Goal: Task Accomplishment & Management: Manage account settings

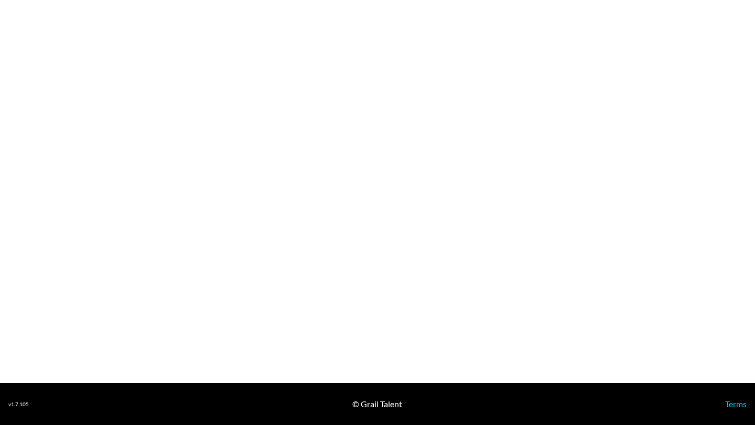
select select "USD"
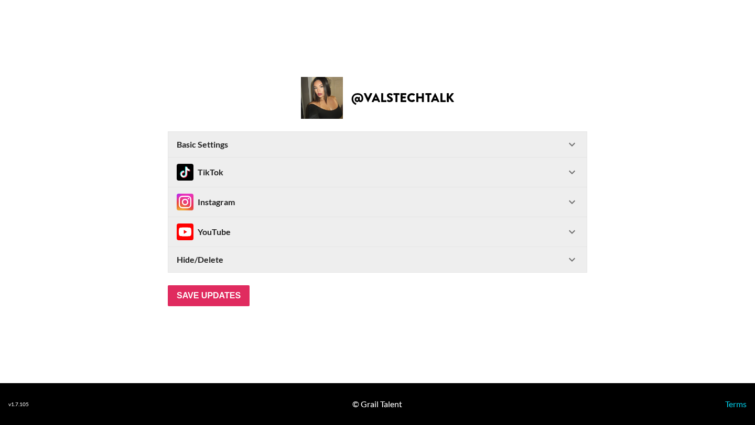
click at [568, 177] on icon at bounding box center [571, 172] width 13 height 13
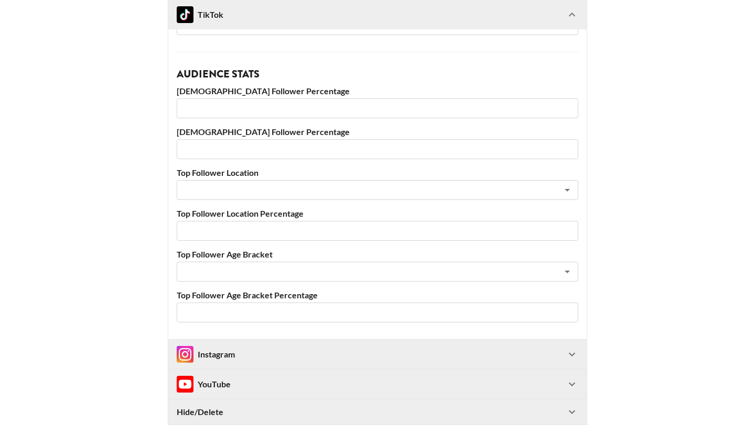
scroll to position [272, 0]
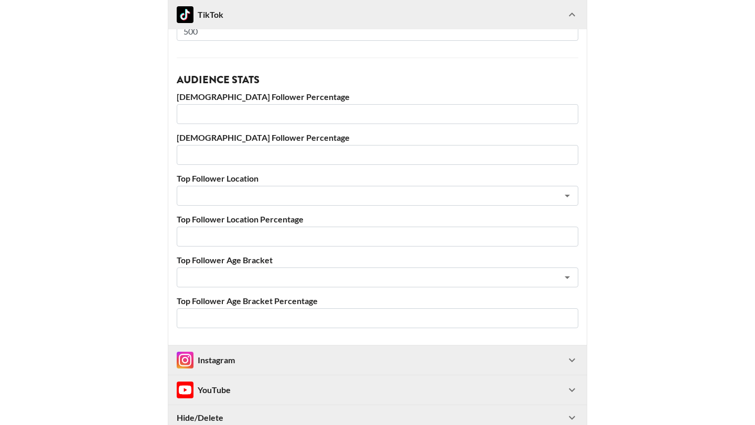
click at [315, 108] on input "number" at bounding box center [377, 114] width 401 height 20
type input "77"
click at [316, 163] on input "number" at bounding box center [377, 155] width 401 height 20
type input "22"
click at [312, 199] on input "text" at bounding box center [363, 196] width 361 height 12
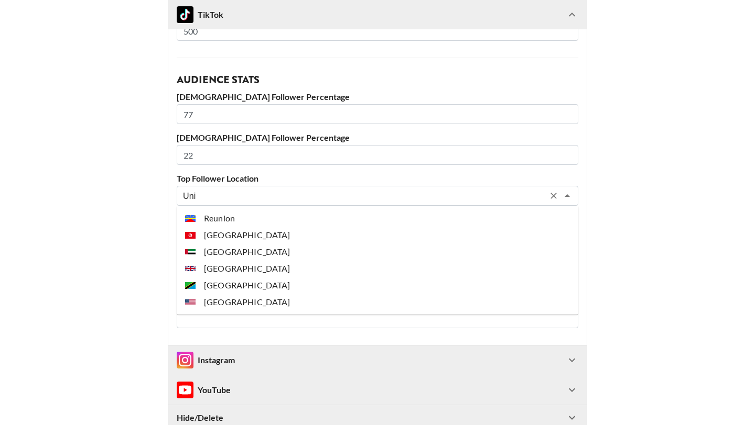
click at [262, 312] on ul "Reunion [GEOGRAPHIC_DATA] [GEOGRAPHIC_DATA] [GEOGRAPHIC_DATA] [GEOGRAPHIC_DATA]…" at bounding box center [377, 260] width 401 height 109
click at [263, 307] on li "[GEOGRAPHIC_DATA]" at bounding box center [377, 302] width 401 height 17
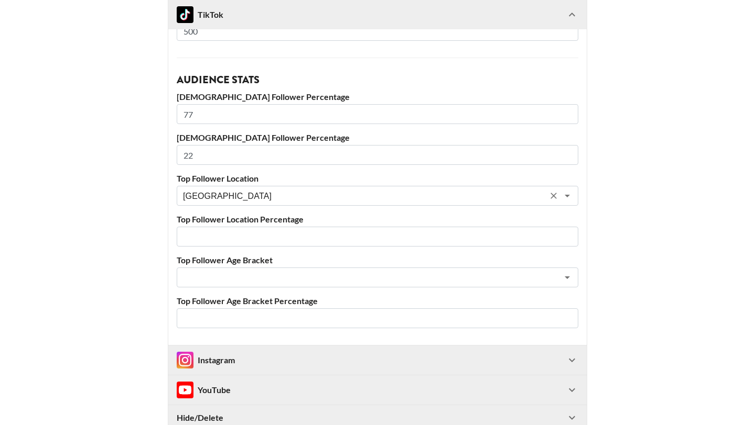
type input "[GEOGRAPHIC_DATA]"
click at [256, 232] on input "number" at bounding box center [377, 237] width 401 height 20
type input "37.2"
click at [235, 279] on input "text" at bounding box center [363, 278] width 361 height 12
click at [223, 297] on li "18-24" at bounding box center [377, 300] width 401 height 17
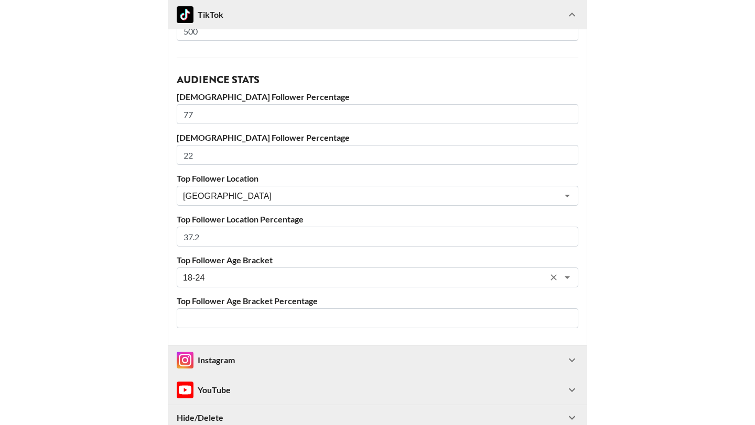
type input "18-24"
click at [223, 314] on input "number" at bounding box center [377, 319] width 401 height 20
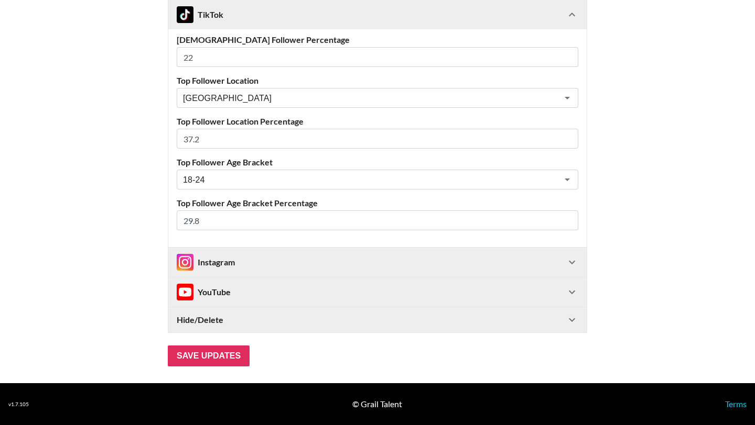
type input "29.8"
click at [567, 267] on icon at bounding box center [571, 262] width 13 height 13
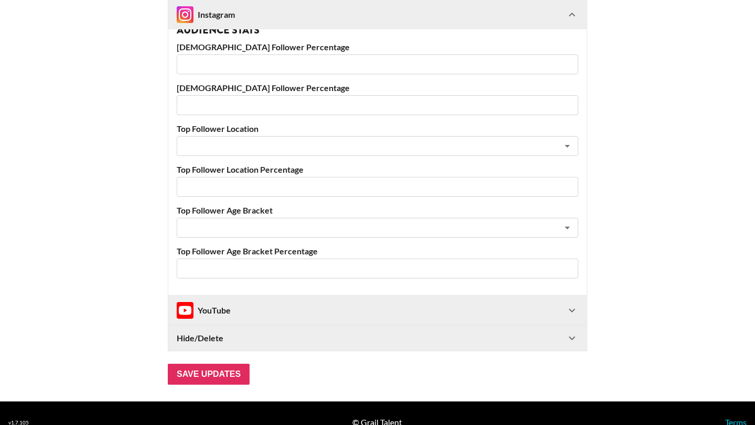
scroll to position [1003, 0]
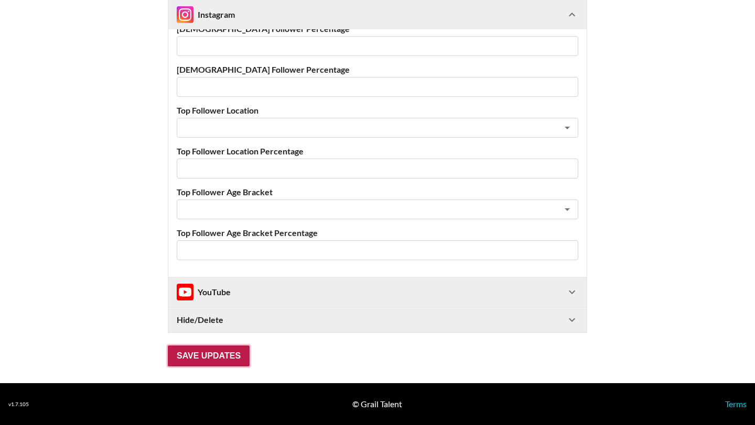
click at [229, 357] on input "Save Updates" at bounding box center [209, 356] width 82 height 21
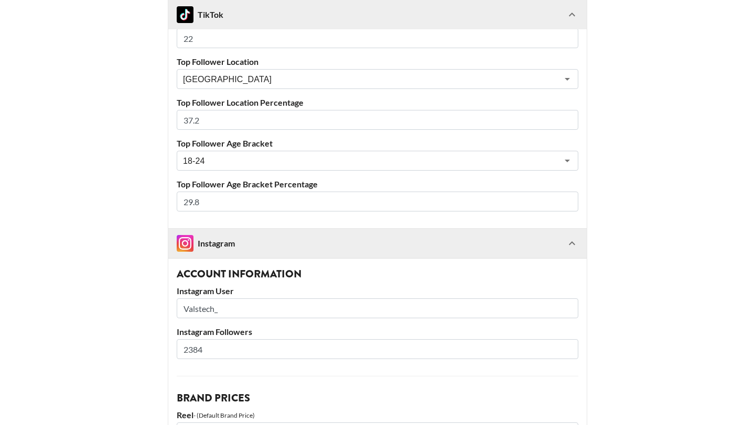
scroll to position [386, 0]
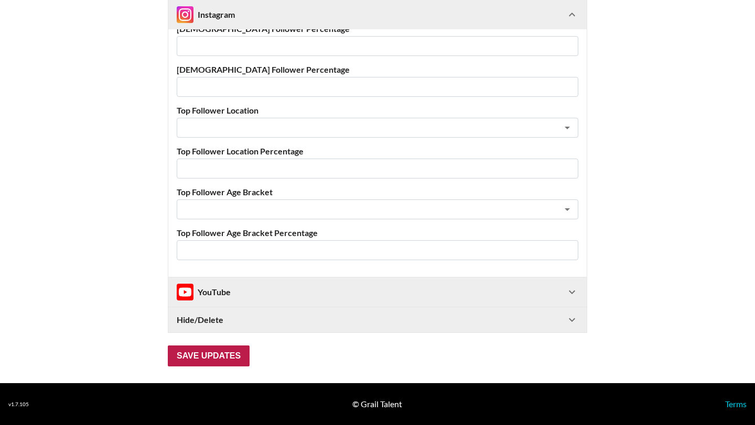
type input "38"
click at [234, 357] on input "Save Updates" at bounding box center [209, 356] width 82 height 21
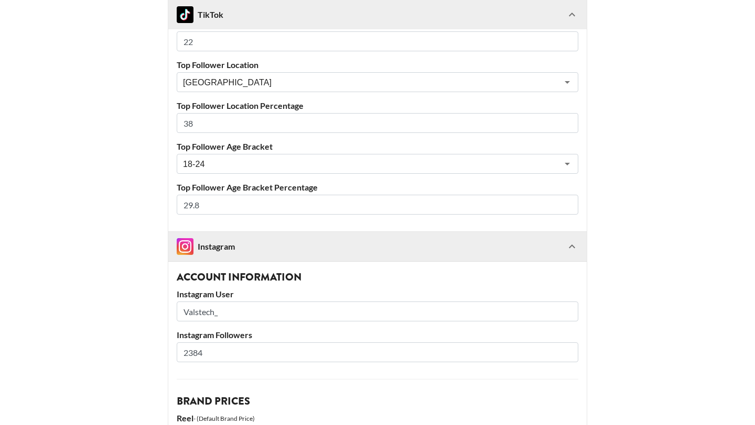
scroll to position [385, 0]
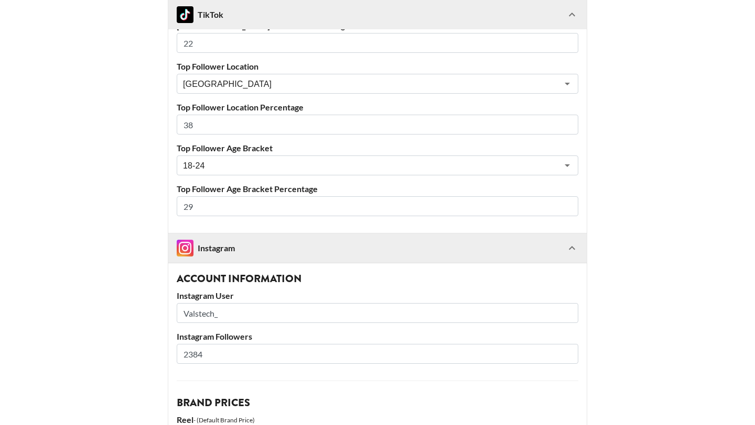
type input "2"
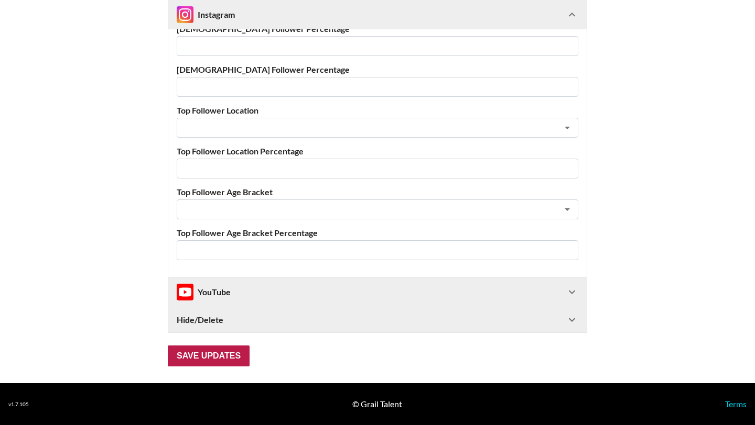
type input "30"
click at [228, 354] on input "Save Updates" at bounding box center [209, 356] width 82 height 21
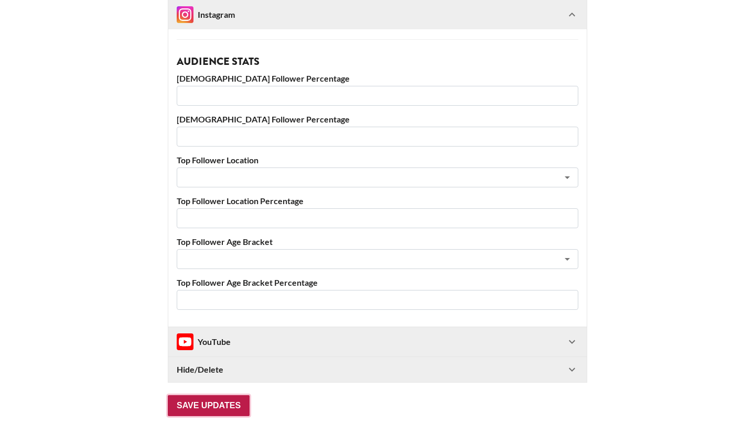
scroll to position [1036, 0]
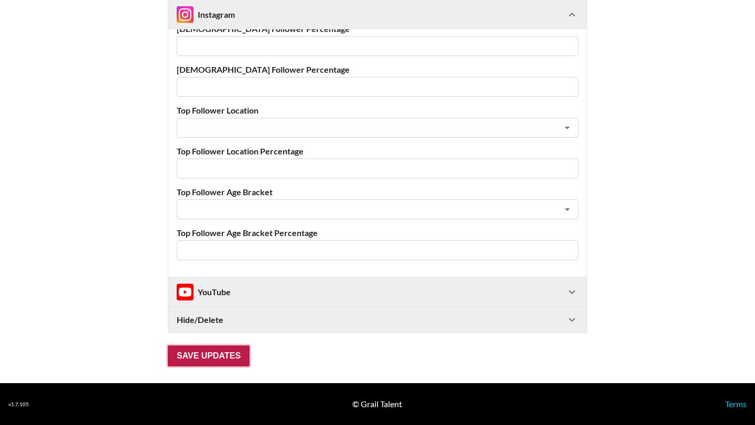
click at [231, 355] on input "Save Updates" at bounding box center [209, 356] width 82 height 21
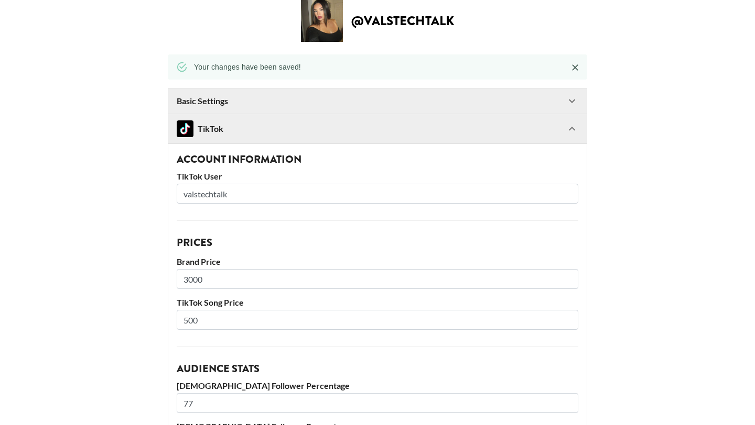
scroll to position [0, 0]
